Goal: Task Accomplishment & Management: Use online tool/utility

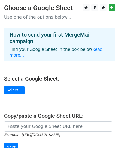
scroll to position [54, 0]
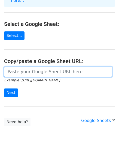
click at [33, 66] on input "url" at bounding box center [58, 71] width 108 height 10
paste input "https://docs.google.com/spreadsheets/d/1hxRKzexFMqTmzoZ1kplD_G-gLA1ytQsnS085_w4…"
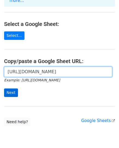
scroll to position [0, 118]
type input "https://docs.google.com/spreadsheets/d/1hxRKzexFMqTmzoZ1kplD_G-gLA1ytQsnS085_w4…"
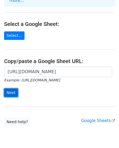
click at [12, 88] on input "Next" at bounding box center [11, 92] width 14 height 8
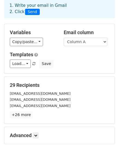
scroll to position [54, 0]
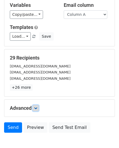
click at [34, 107] on link at bounding box center [36, 108] width 6 height 6
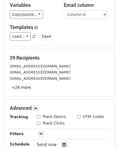
click at [39, 115] on input "Track Opens" at bounding box center [39, 117] width 4 height 4
checkbox input "true"
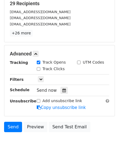
scroll to position [109, 0]
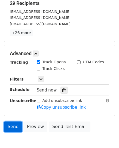
click at [14, 129] on link "Send" at bounding box center [13, 126] width 18 height 10
